Goal: Information Seeking & Learning: Learn about a topic

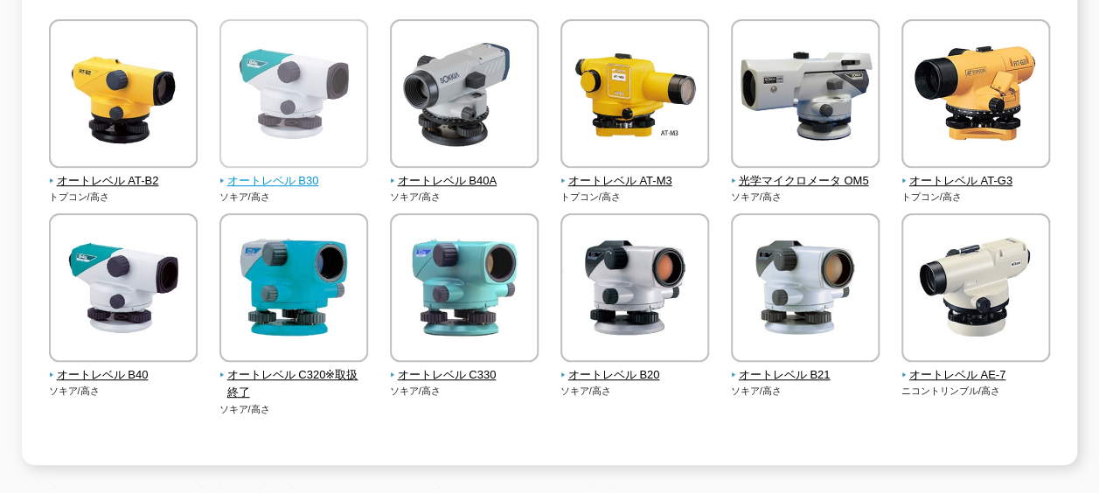
scroll to position [350, 0]
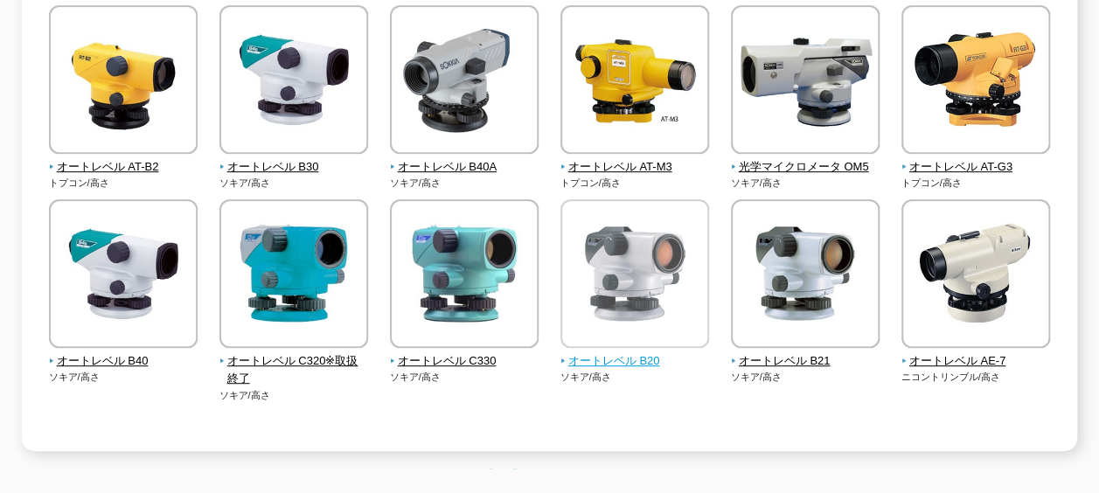
click at [603, 352] on span "オートレベル B20" at bounding box center [636, 361] width 150 height 18
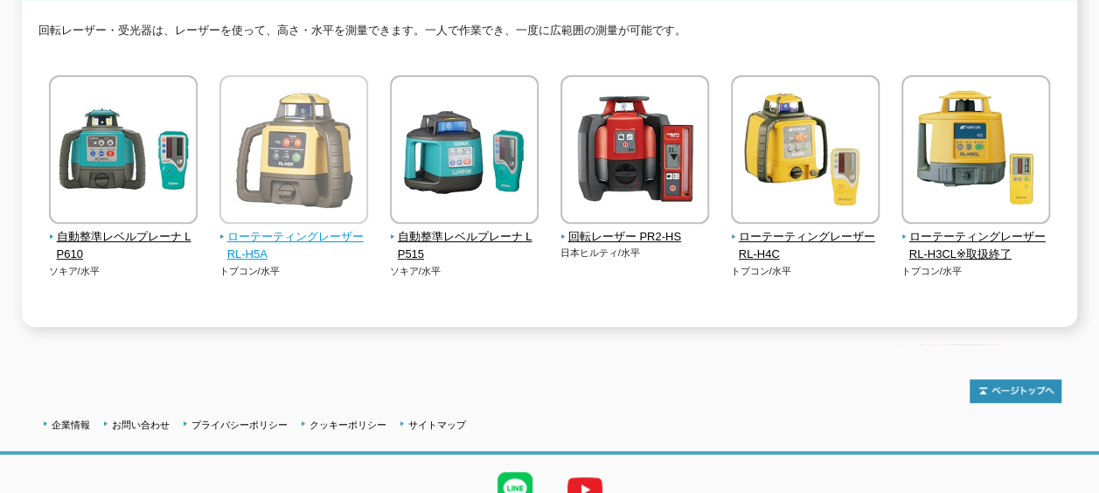
scroll to position [175, 0]
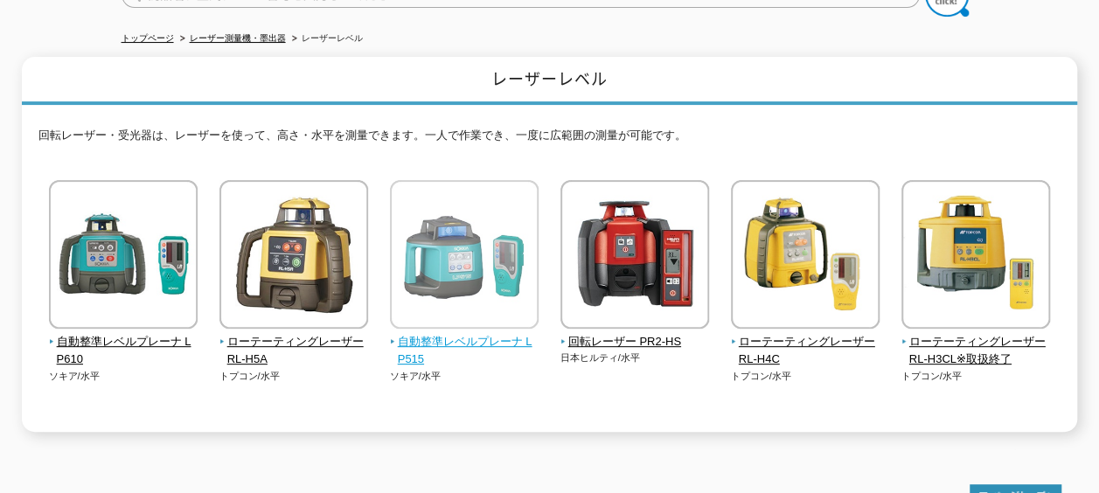
click at [455, 282] on img at bounding box center [464, 256] width 149 height 153
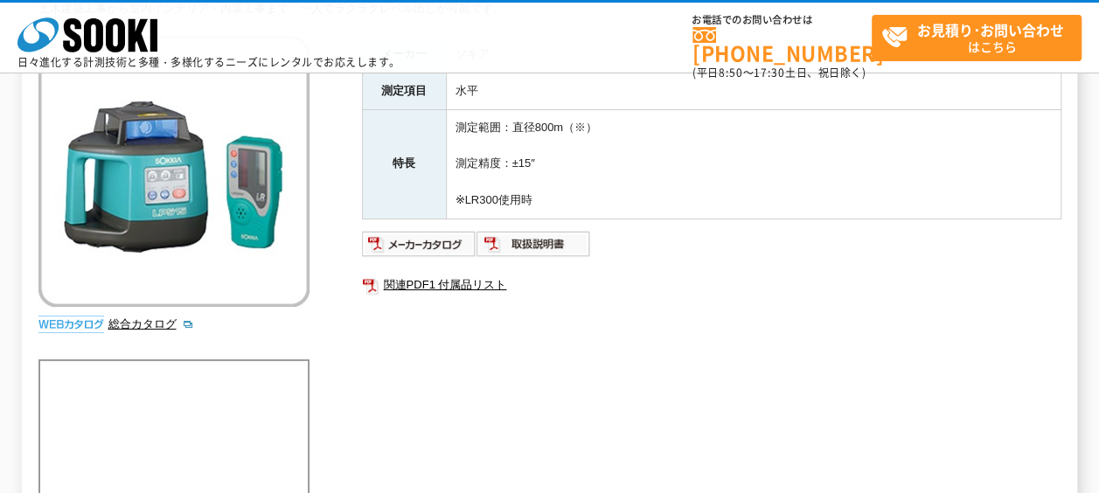
scroll to position [87, 0]
